Goal: Browse casually

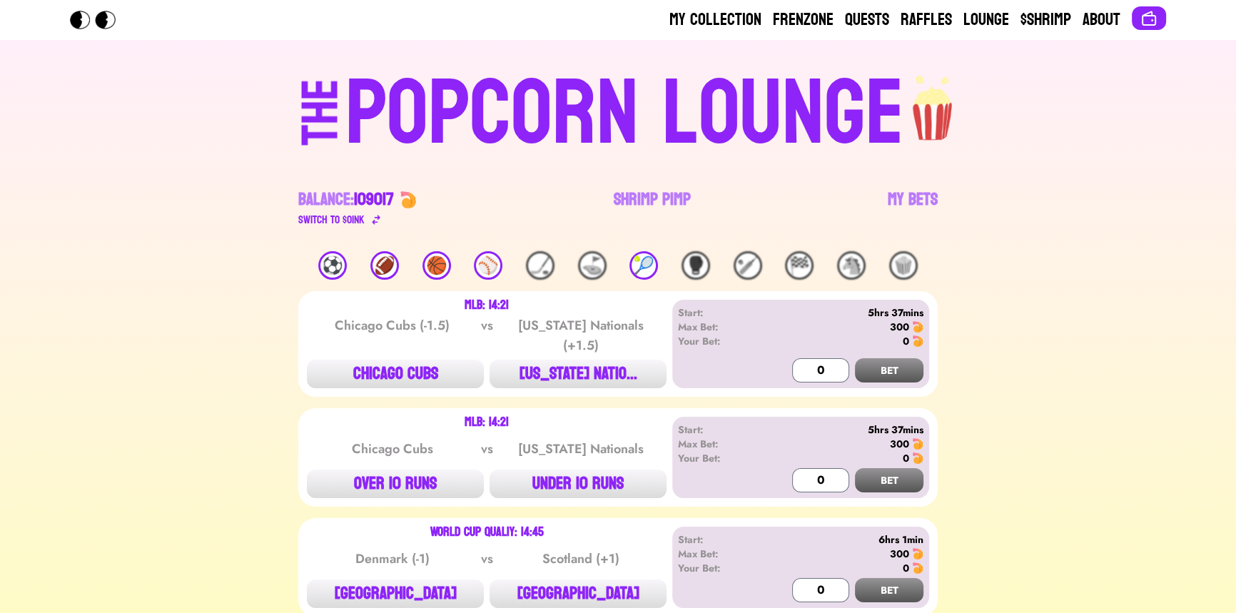
click at [644, 266] on div "🎾" at bounding box center [643, 265] width 29 height 29
click at [432, 261] on div "🏀" at bounding box center [436, 265] width 29 height 29
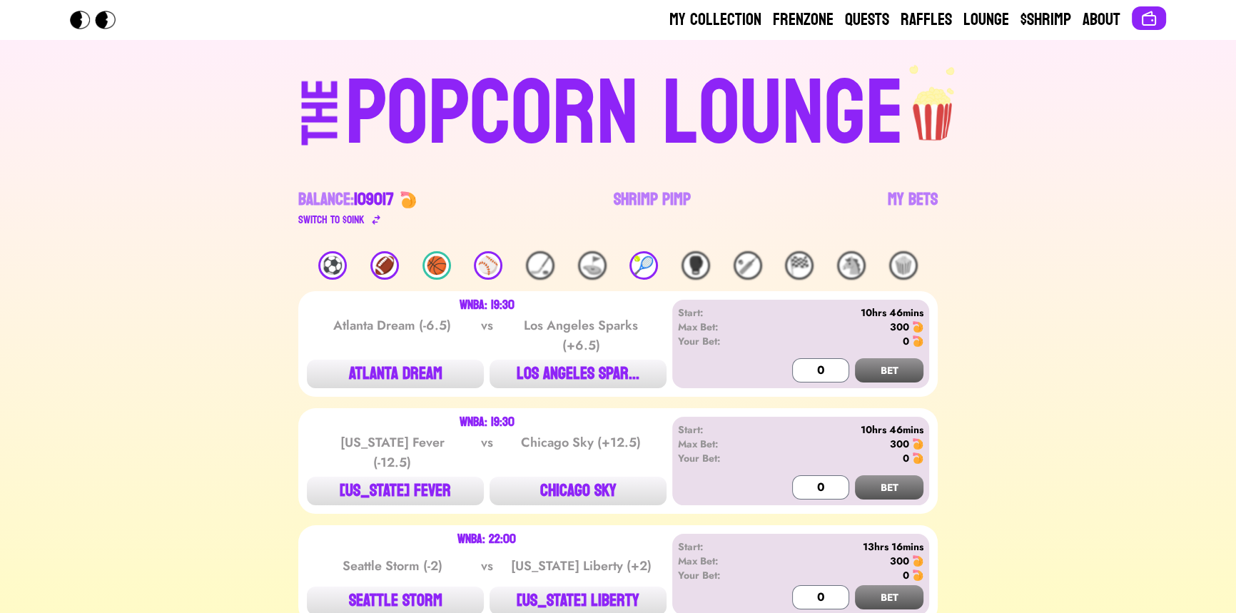
click at [392, 261] on div "🏈" at bounding box center [384, 265] width 29 height 29
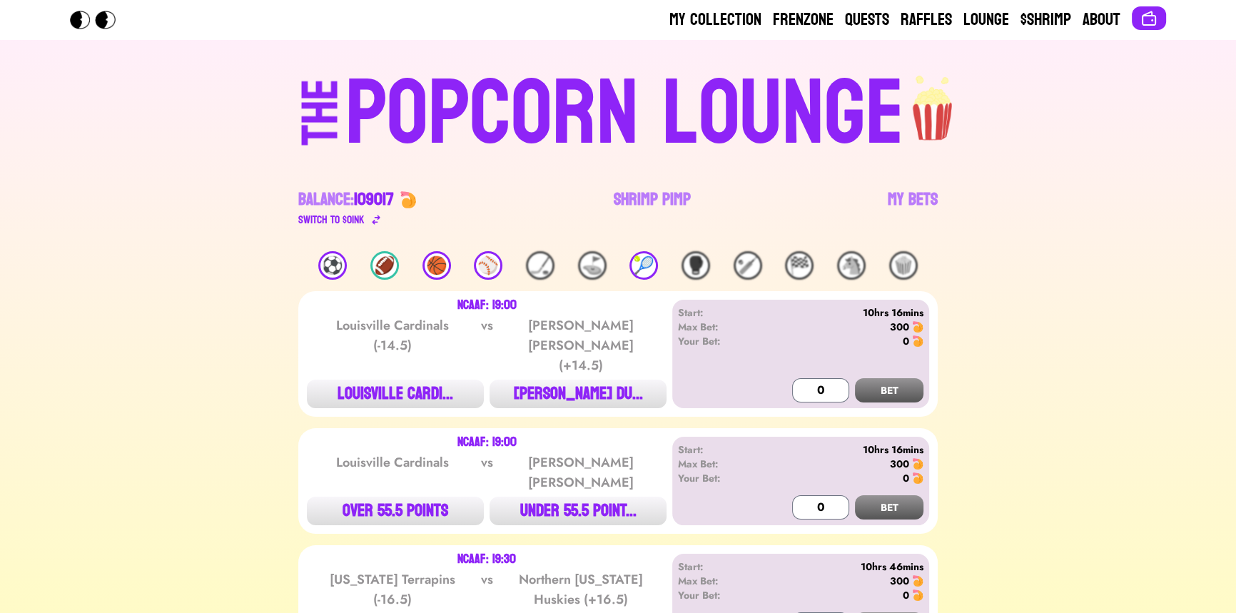
click at [392, 261] on div "🏈" at bounding box center [384, 265] width 29 height 29
